Goal: Task Accomplishment & Management: Use online tool/utility

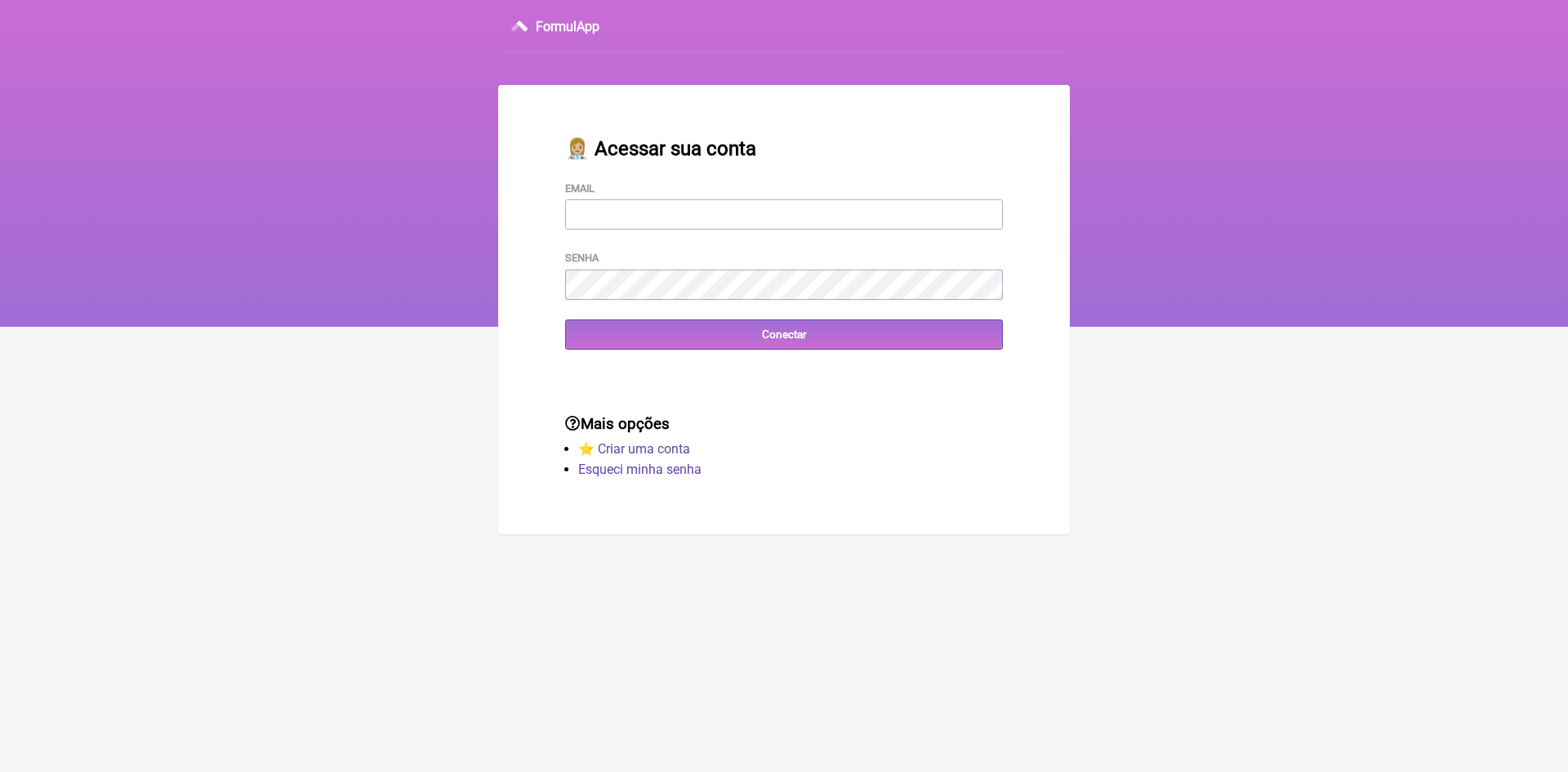
click at [625, 223] on input "Email" at bounding box center [783, 214] width 438 height 30
type input "[EMAIL_ADDRESS][DOMAIN_NAME]"
click at [632, 340] on input "Conectar" at bounding box center [783, 334] width 438 height 30
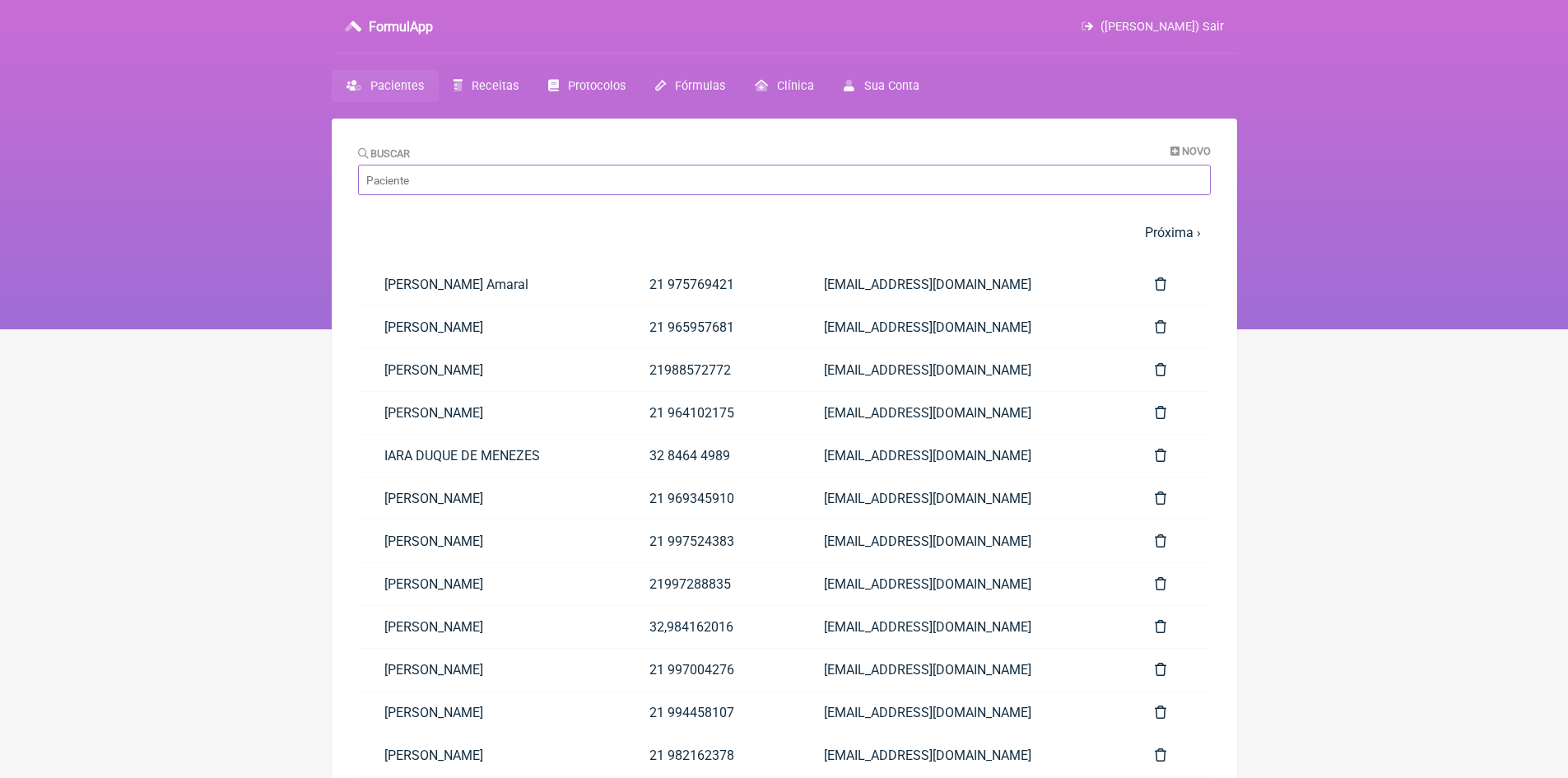
click at [492, 178] on input "Buscar" at bounding box center [784, 180] width 853 height 31
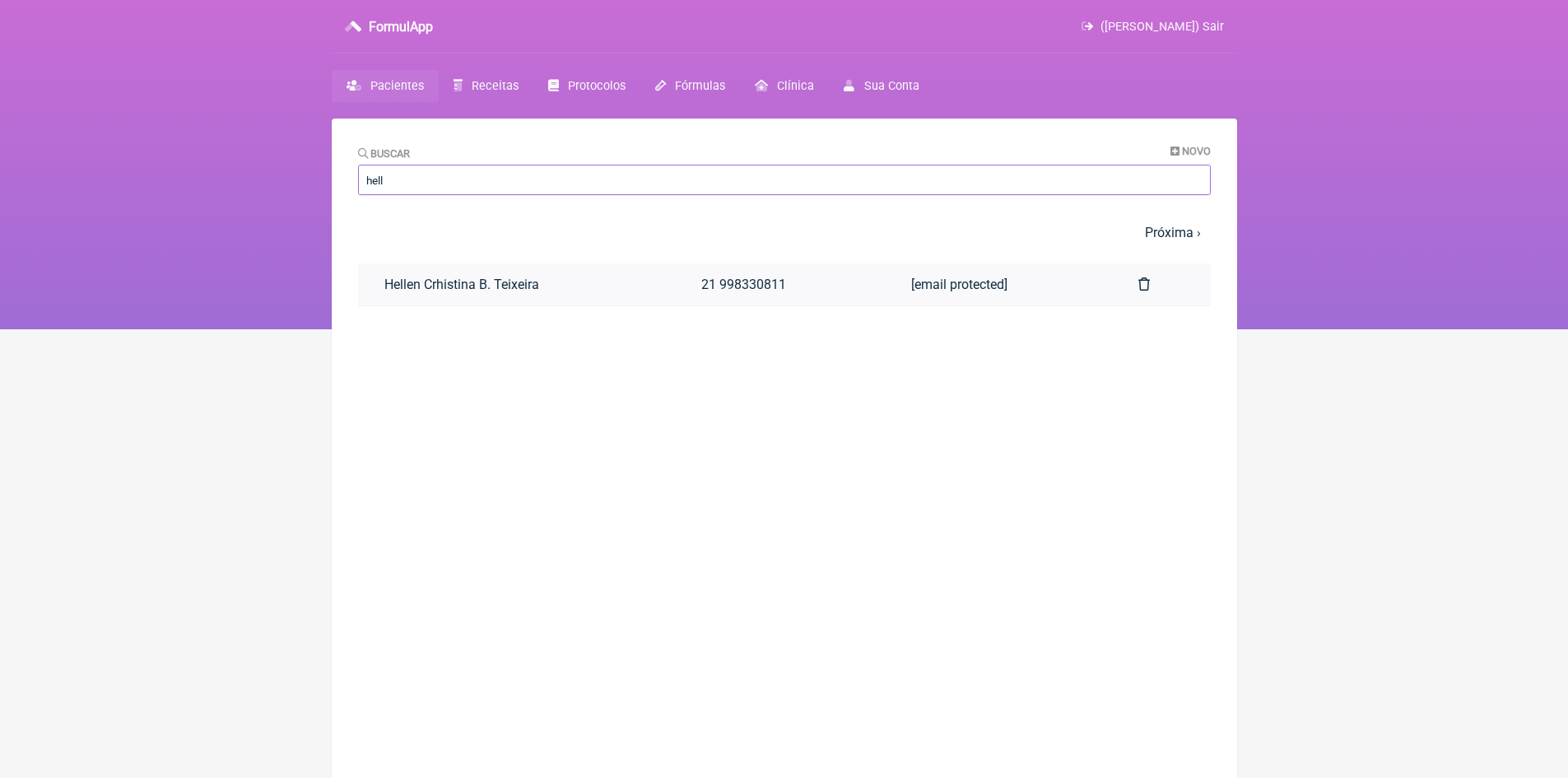
type input "hell"
click at [518, 295] on link "Hellen Crhistina B. Teixeira" at bounding box center [516, 284] width 317 height 42
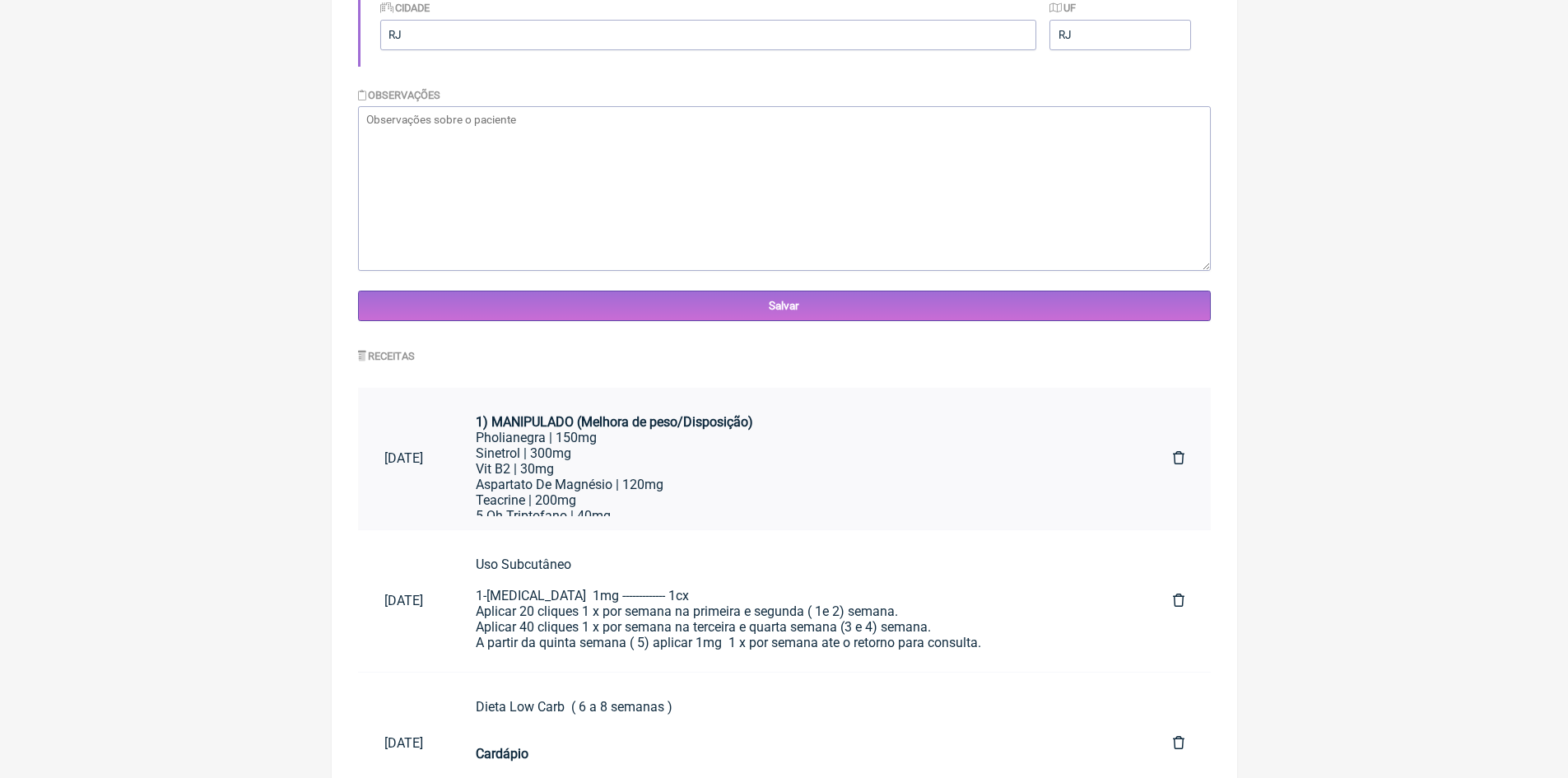
scroll to position [576, 0]
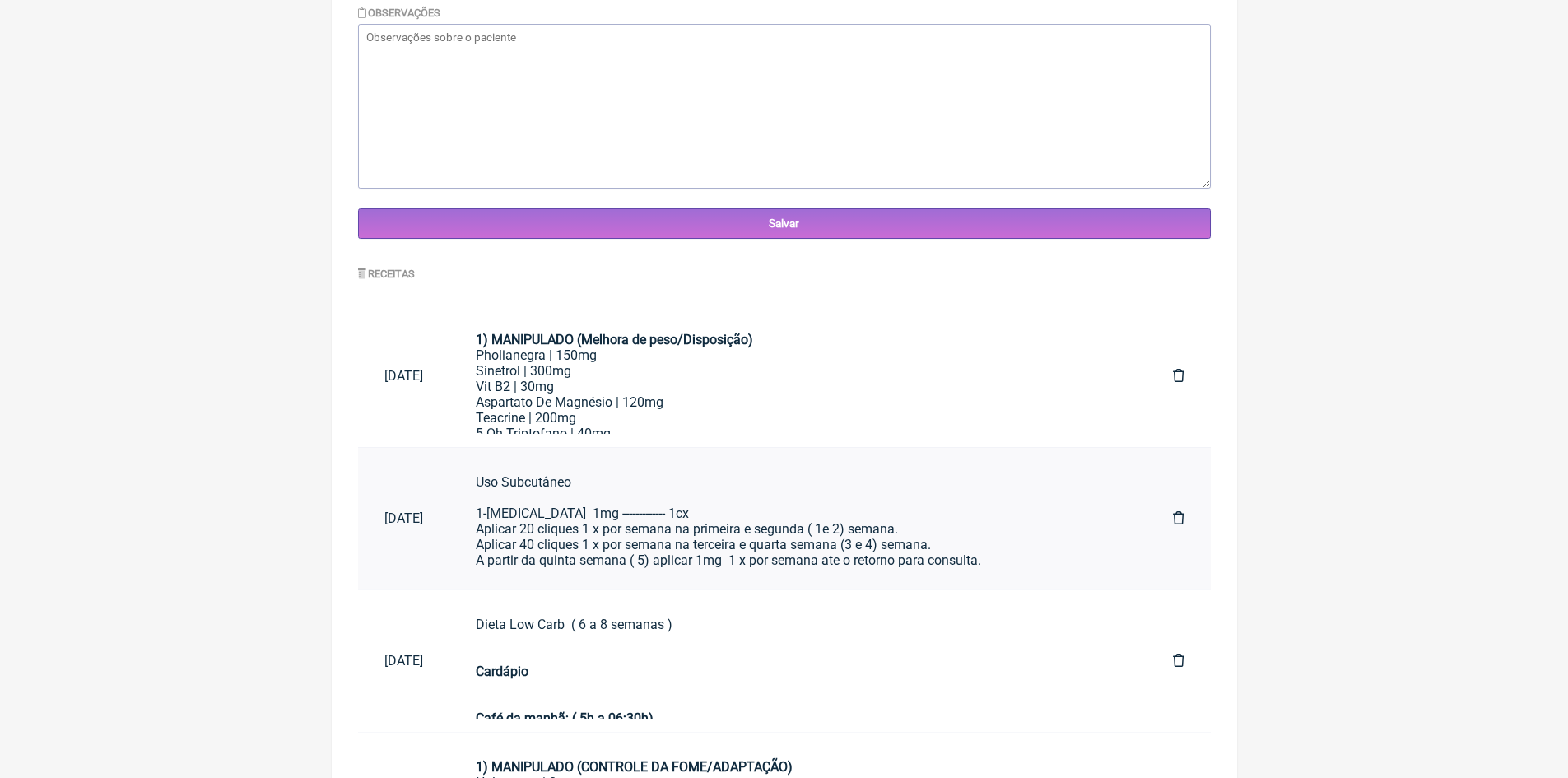
click at [618, 515] on div "Uso Subcutâneo 1-Wegovy 1mg ------------- 1cx Aplicar 20 cliques 1 x por semana…" at bounding box center [798, 583] width 644 height 219
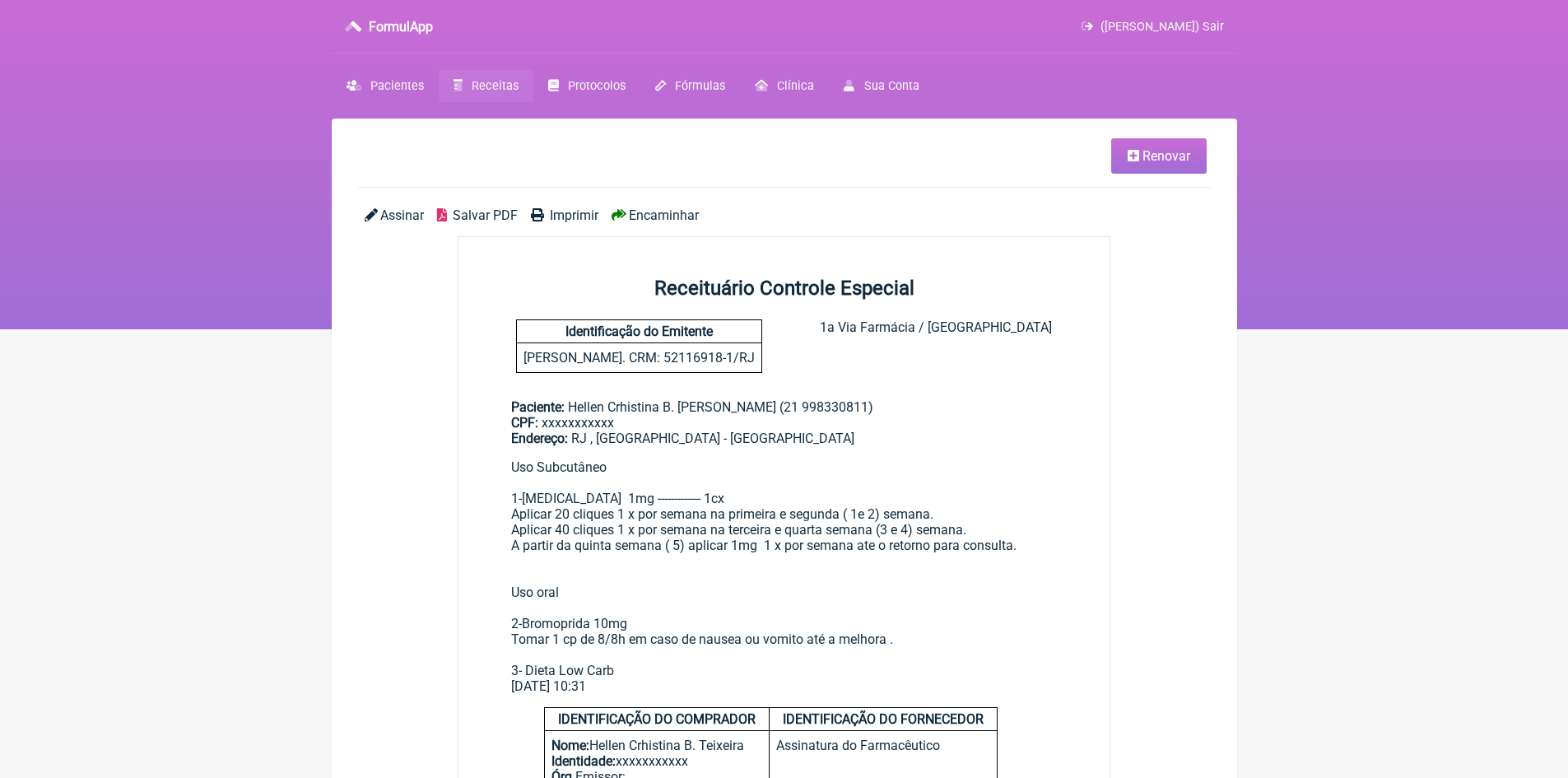
click at [1170, 162] on span "Renovar" at bounding box center [1166, 156] width 48 height 16
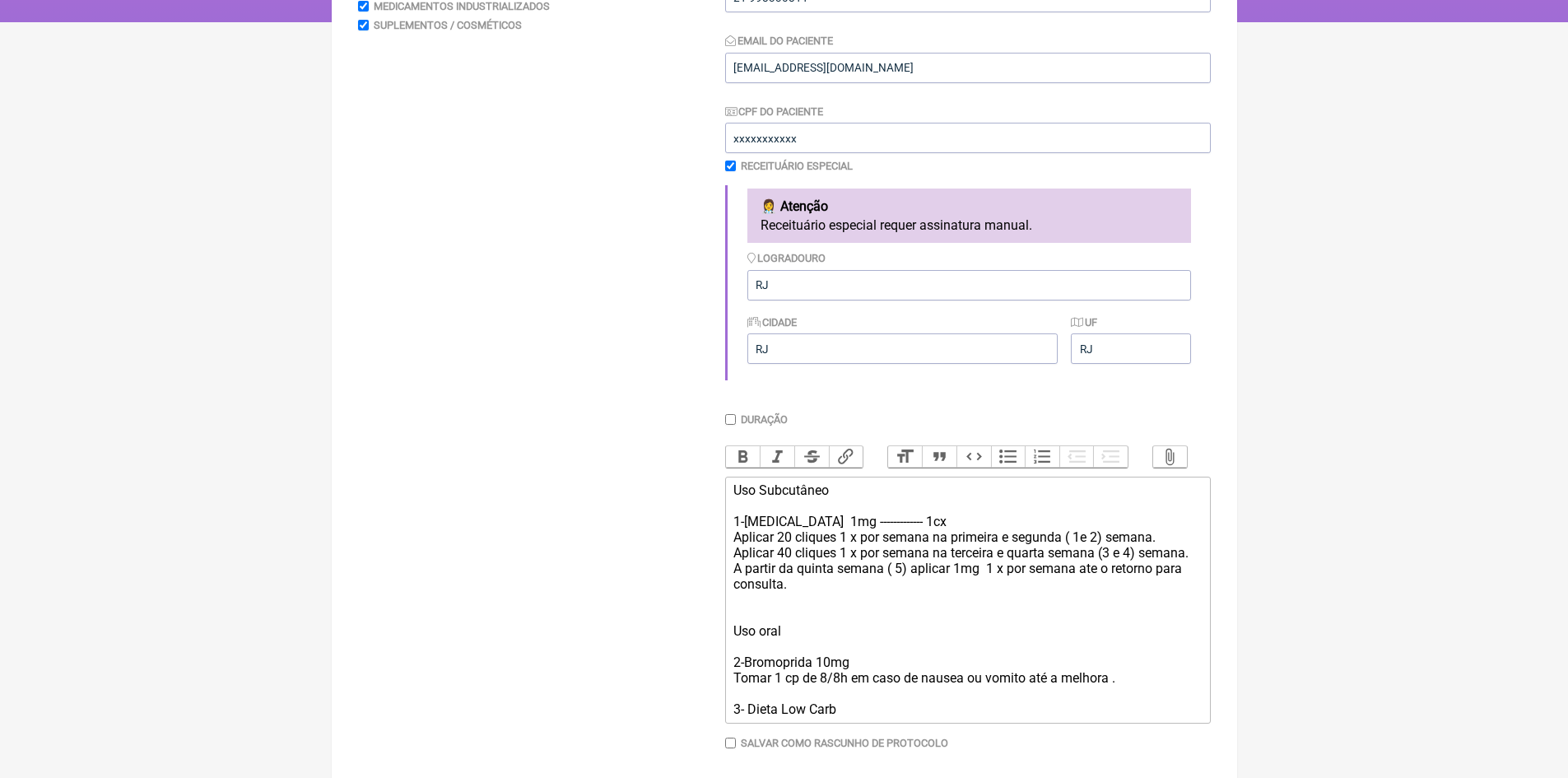
scroll to position [382, 0]
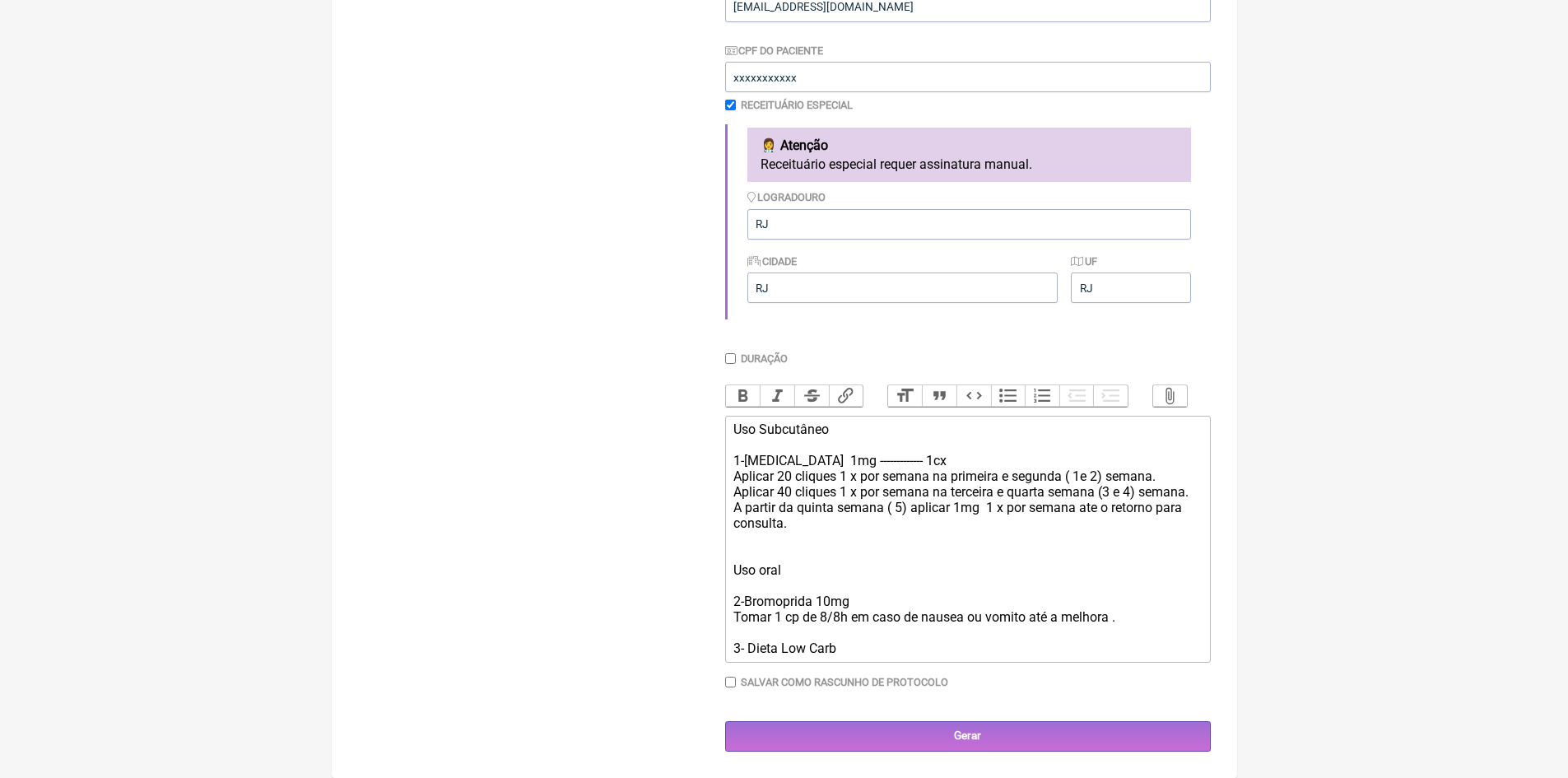
drag, startPoint x: 746, startPoint y: 458, endPoint x: 982, endPoint y: 646, distance: 301.7
click at [982, 646] on div "Uso Subcutâneo 1-Wegovy 1mg ------------- 1cx Aplicar 20 cliques 1 x por semana…" at bounding box center [967, 539] width 468 height 234
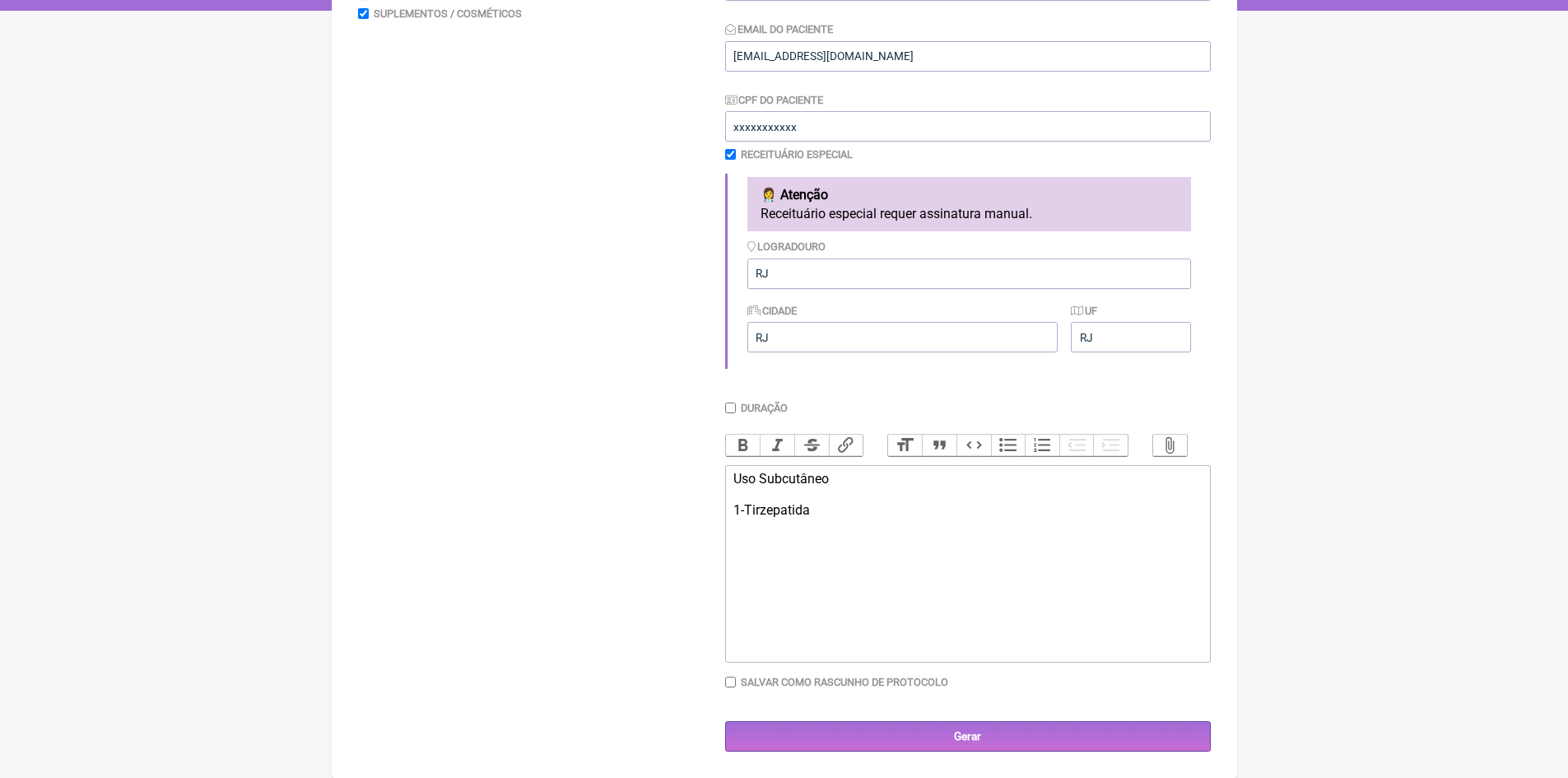
click at [744, 509] on div "Uso Subcutâneo 1-Tirzepatida" at bounding box center [967, 494] width 468 height 47
click at [751, 508] on div "Uso Subcutâneo 1- (Mounjaro) Tirzepatida" at bounding box center [967, 494] width 468 height 47
click at [808, 508] on div "Uso Subcutâneo 1- Mounjaro) Tirzepatida" at bounding box center [967, 494] width 468 height 47
click at [806, 507] on div "Uso Subcutâneo 1- Mounjaro Tirzepatida" at bounding box center [967, 494] width 468 height 47
click at [879, 512] on div "Uso Subcutâneo 1- Mounjaro (Tirzepatida" at bounding box center [967, 494] width 468 height 47
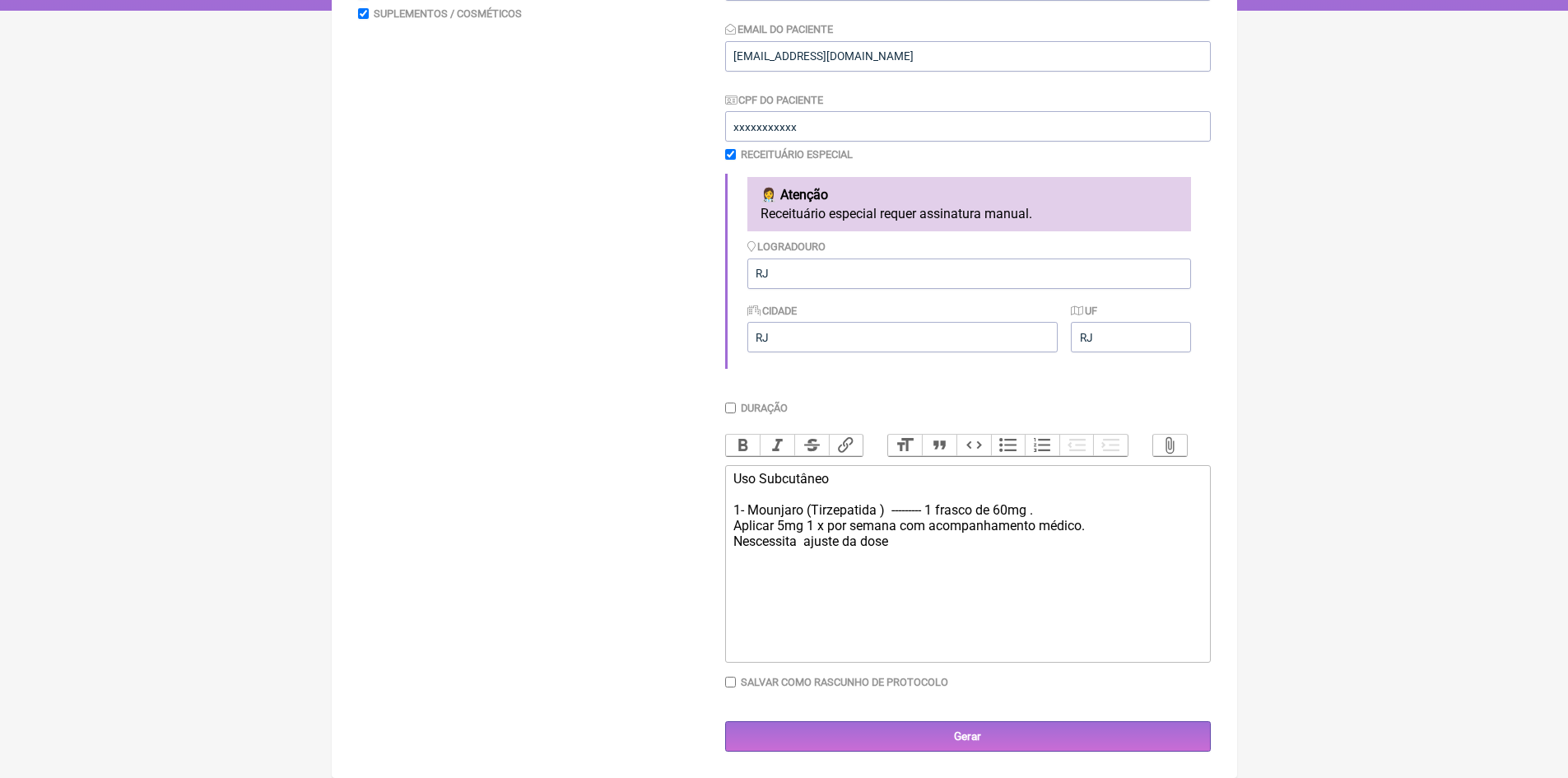
type trix-editor "<div>Uso Subcutâneo&nbsp;<br><br>1- Mounjaro (Tirzepatida )&nbsp; --------- 1 f…"
click at [972, 739] on input "Gerar" at bounding box center [968, 736] width 486 height 31
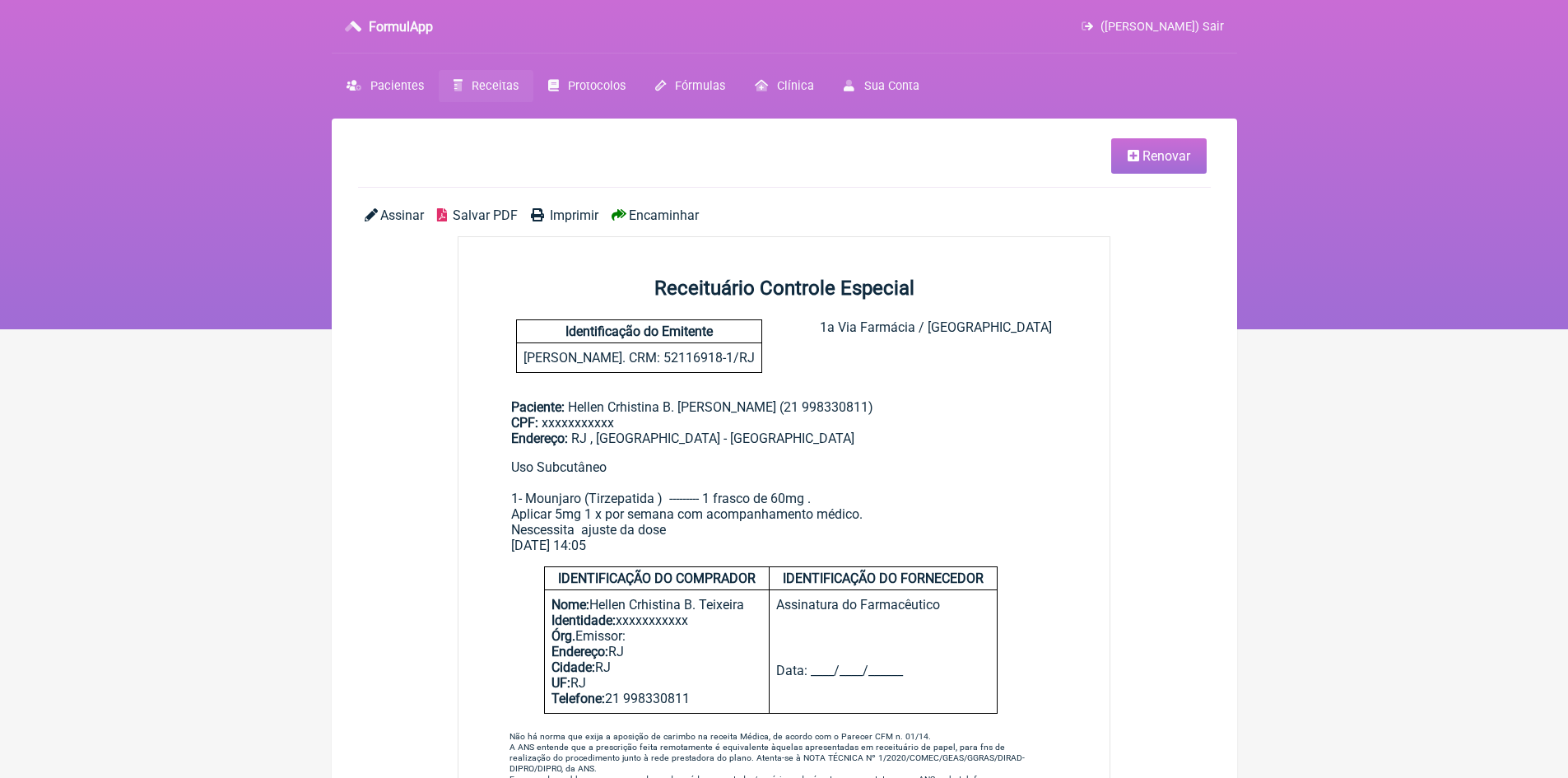
click at [573, 215] on span "Imprimir" at bounding box center [573, 215] width 49 height 16
click at [1211, 28] on span "([PERSON_NAME]) Sair" at bounding box center [1162, 26] width 124 height 14
